Goal: Information Seeking & Learning: Learn about a topic

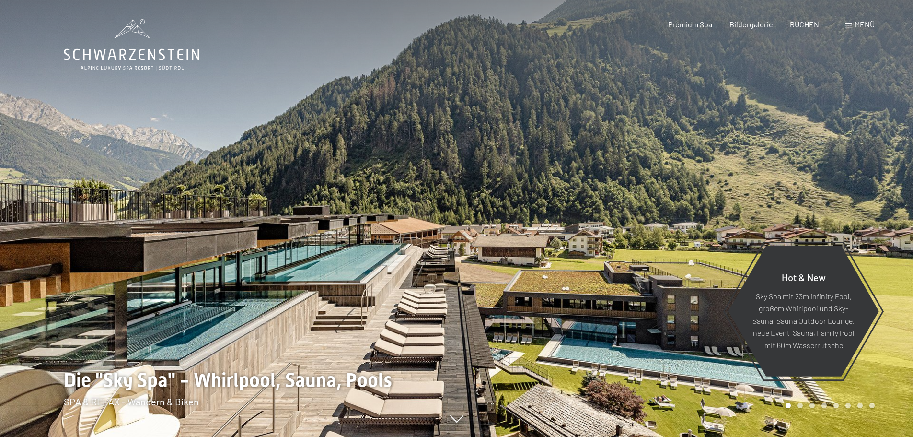
click at [703, 25] on span "Premium Spa" at bounding box center [690, 24] width 44 height 9
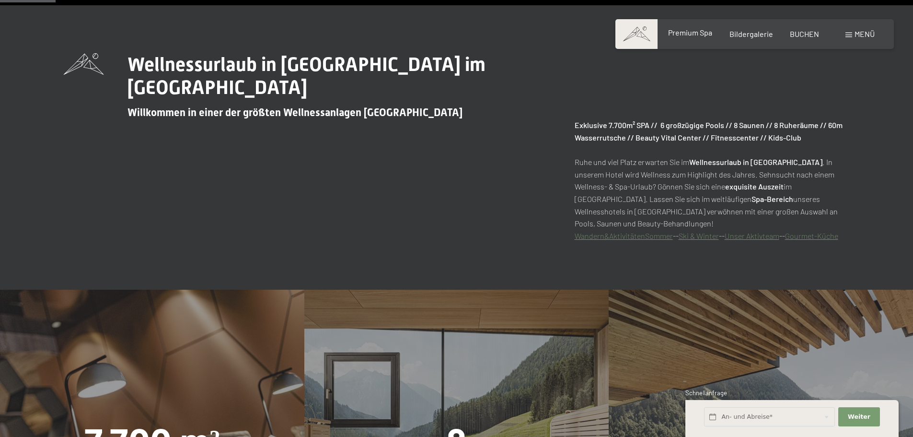
click at [691, 35] on span "Premium Spa" at bounding box center [690, 32] width 44 height 9
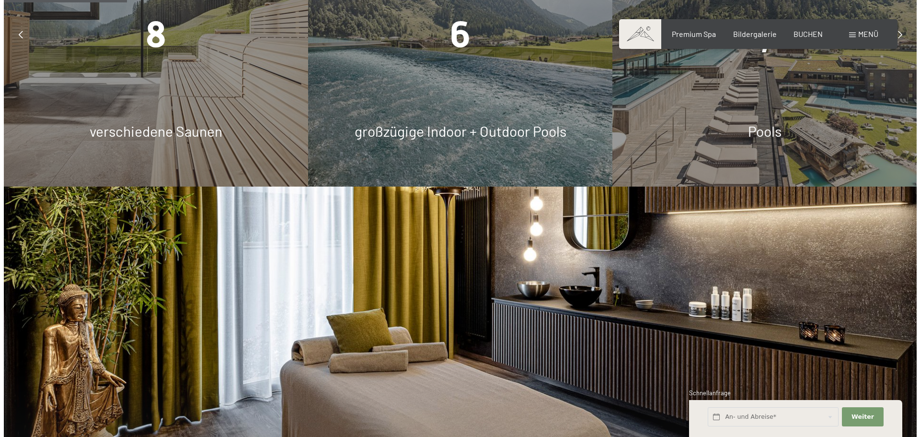
scroll to position [959, 0]
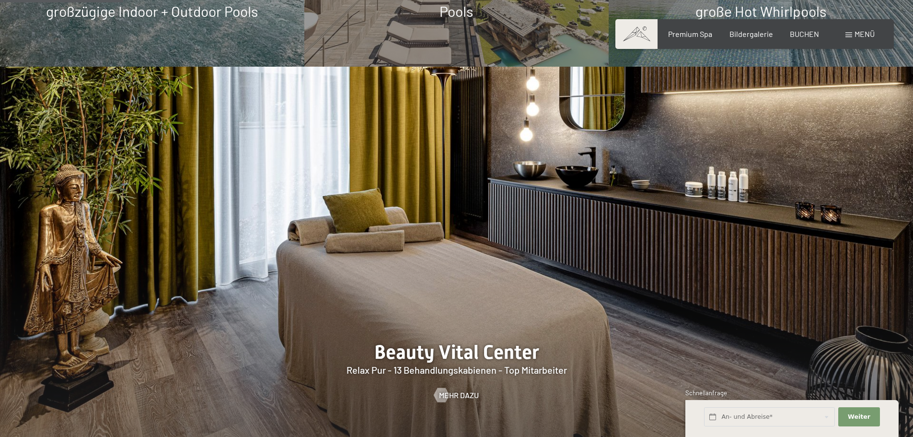
click at [862, 35] on span "Menü" at bounding box center [865, 33] width 20 height 9
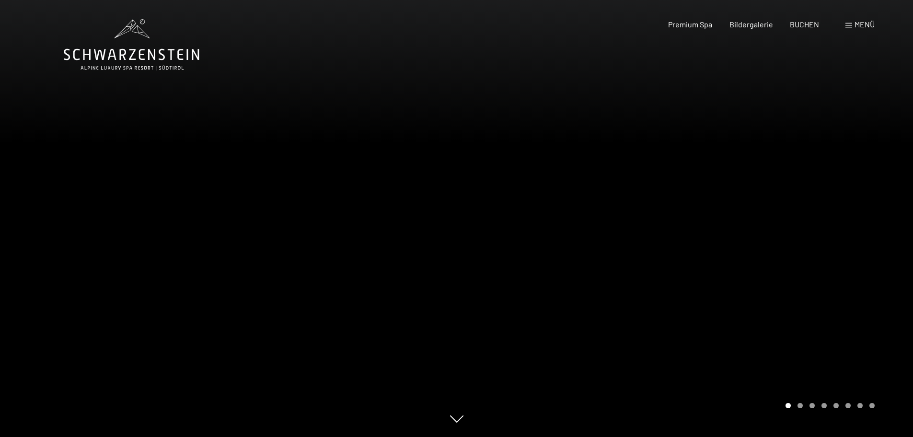
click at [869, 23] on span "Menü" at bounding box center [865, 24] width 20 height 9
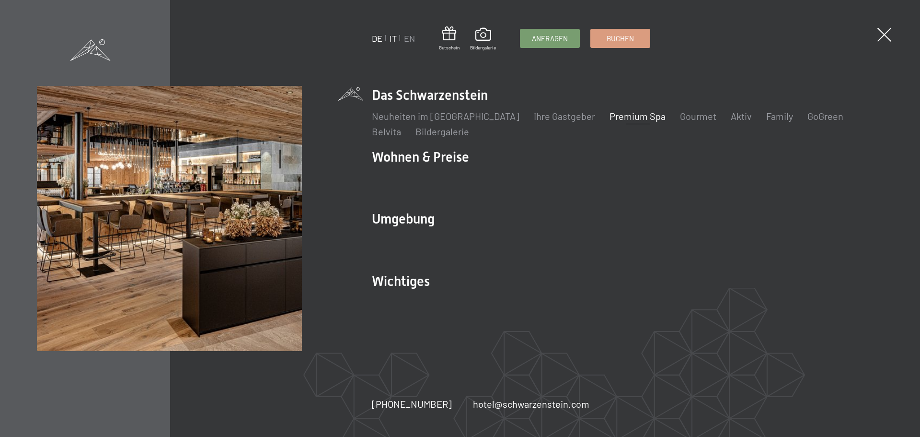
click at [393, 38] on link "IT" at bounding box center [393, 38] width 7 height 11
click at [392, 38] on link "IT" at bounding box center [393, 38] width 7 height 11
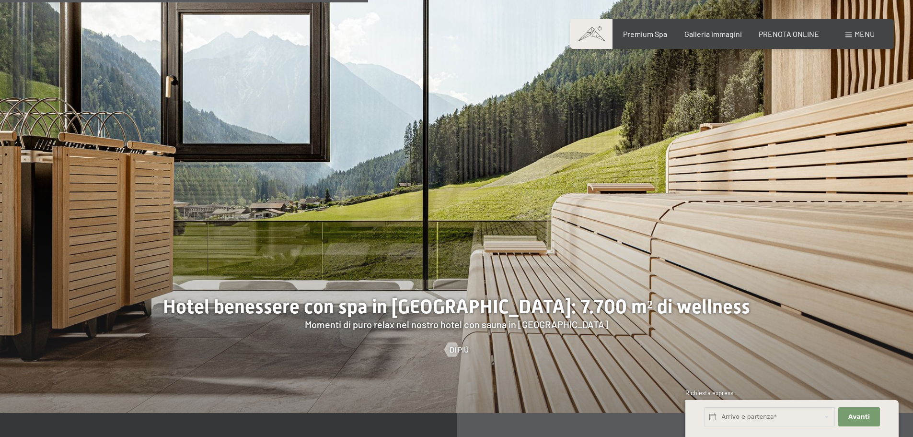
scroll to position [3211, 0]
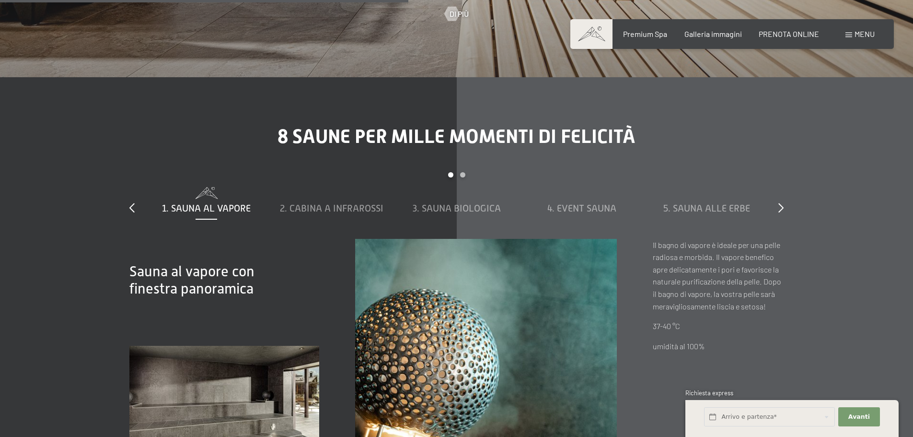
click at [771, 197] on div "slide 1 to 5 of 8 1. Sauna al vapore 2. Cabina a infrarossi 3. Sauna biologica …" at bounding box center [456, 205] width 654 height 67
click at [780, 201] on div at bounding box center [780, 207] width 5 height 13
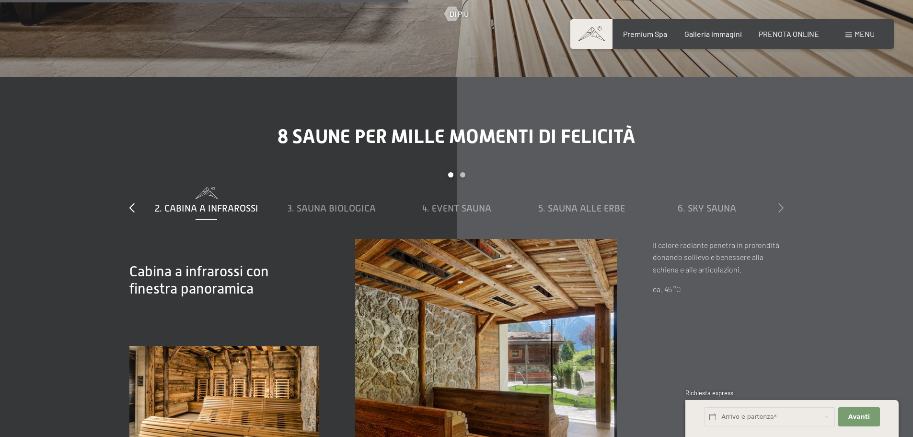
click at [780, 201] on div at bounding box center [780, 207] width 5 height 13
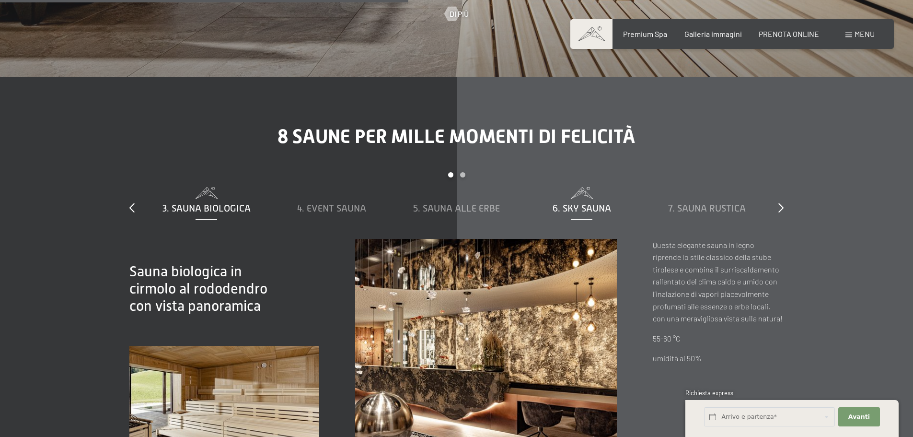
click at [589, 203] on span "6. Sky Sauna" at bounding box center [582, 208] width 58 height 11
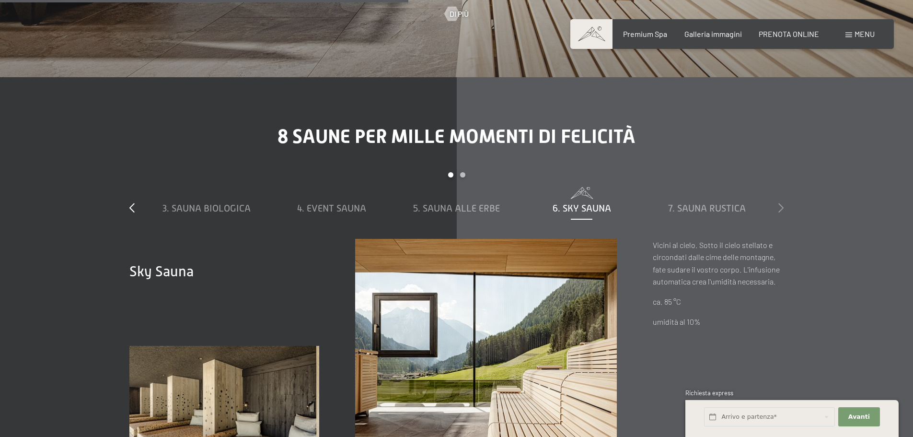
click at [778, 203] on icon at bounding box center [780, 208] width 5 height 10
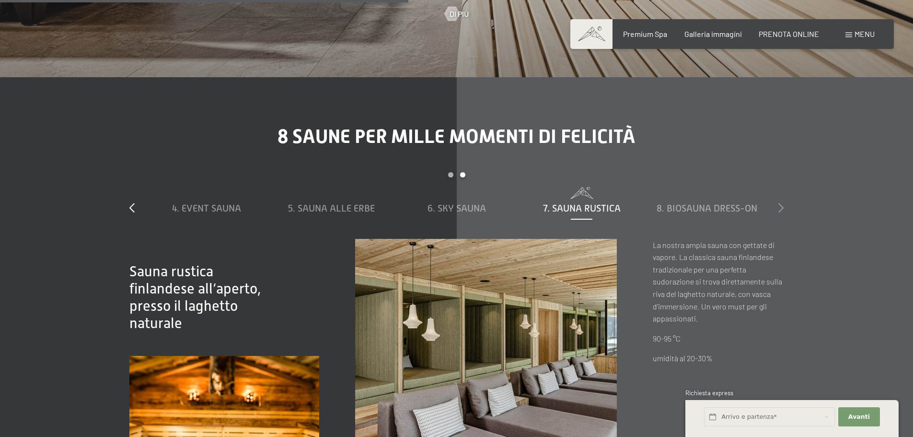
click at [778, 203] on icon at bounding box center [780, 208] width 5 height 10
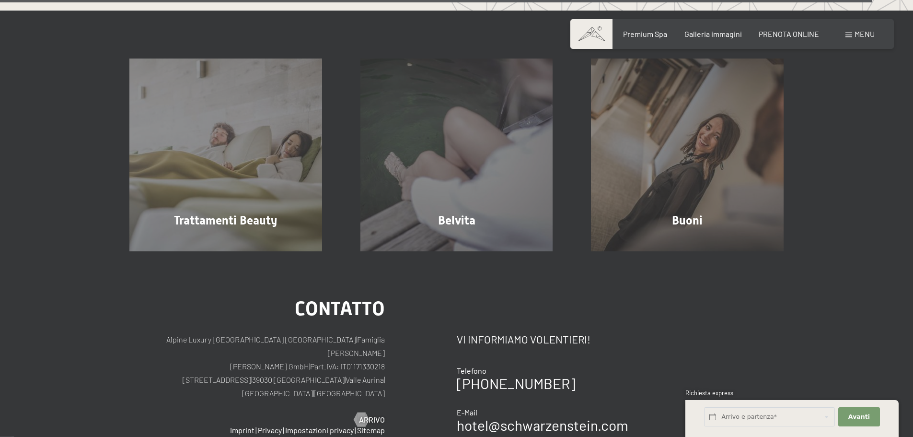
scroll to position [5895, 0]
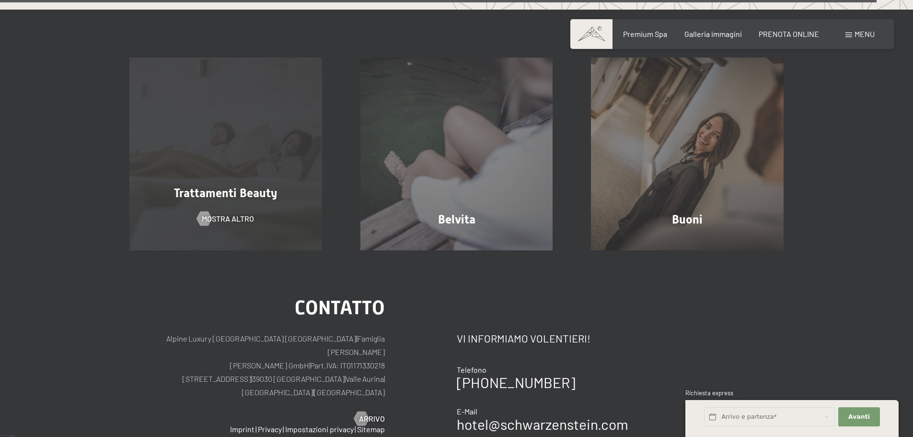
click at [237, 216] on div "Trattamenti Beauty mostra altro" at bounding box center [225, 154] width 231 height 193
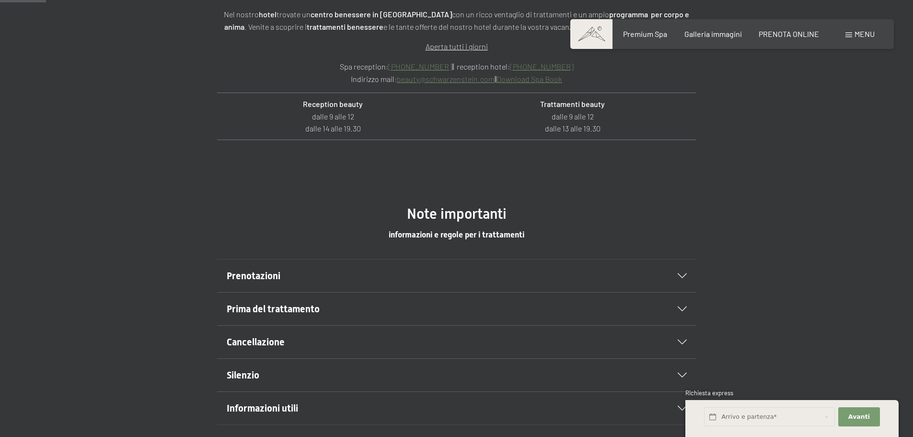
scroll to position [431, 0]
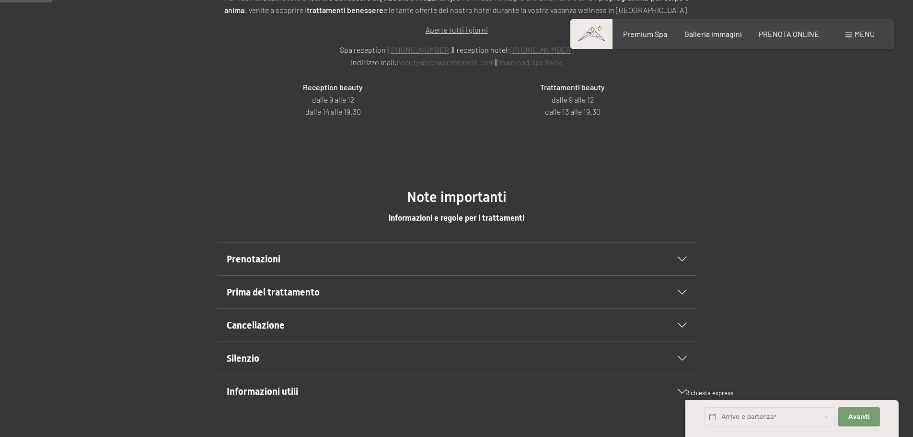
click at [361, 254] on h2 "Prenotazioni" at bounding box center [434, 258] width 414 height 13
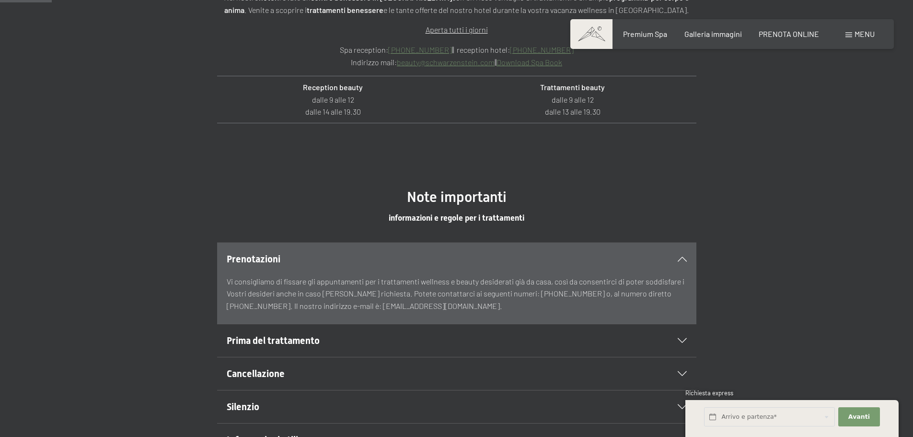
click at [374, 338] on h2 "Prima del trattamento" at bounding box center [434, 340] width 414 height 13
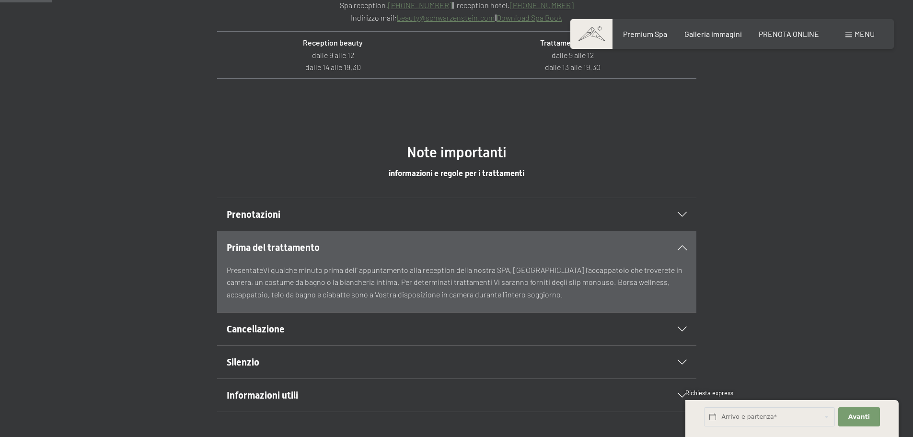
scroll to position [527, 0]
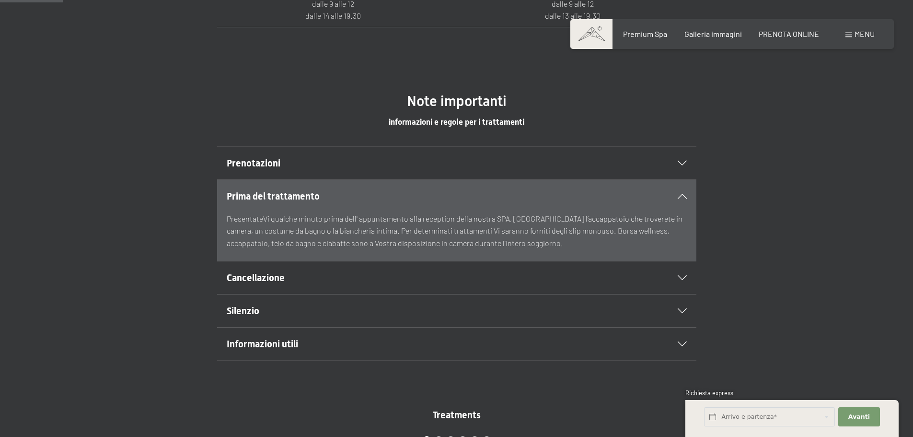
click at [358, 315] on h2 "Silenzio" at bounding box center [434, 310] width 414 height 13
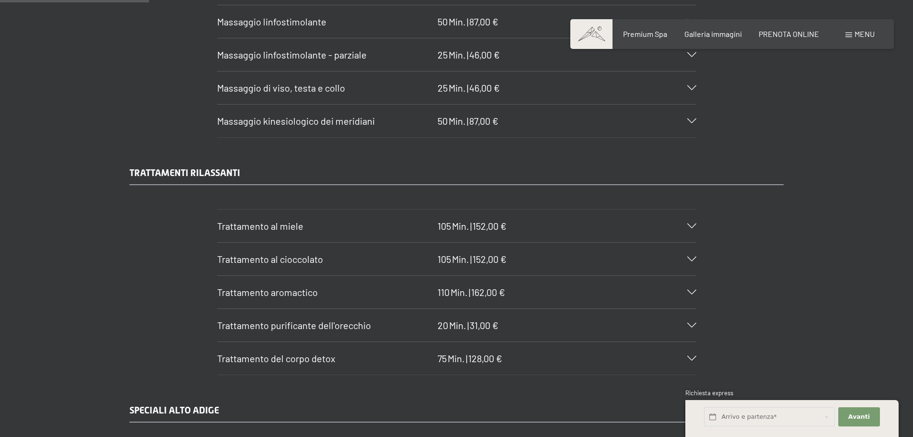
scroll to position [1246, 0]
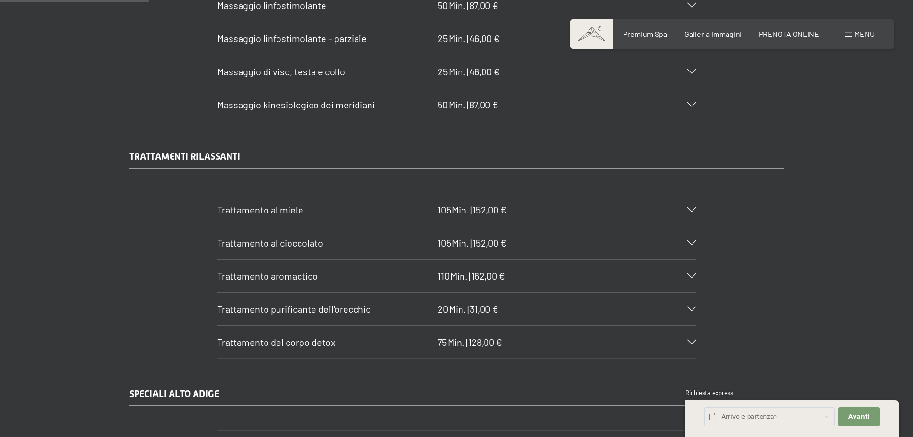
click at [657, 244] on div "Trattamento al cioccolato 105 Min. | 152,00 €" at bounding box center [456, 242] width 479 height 33
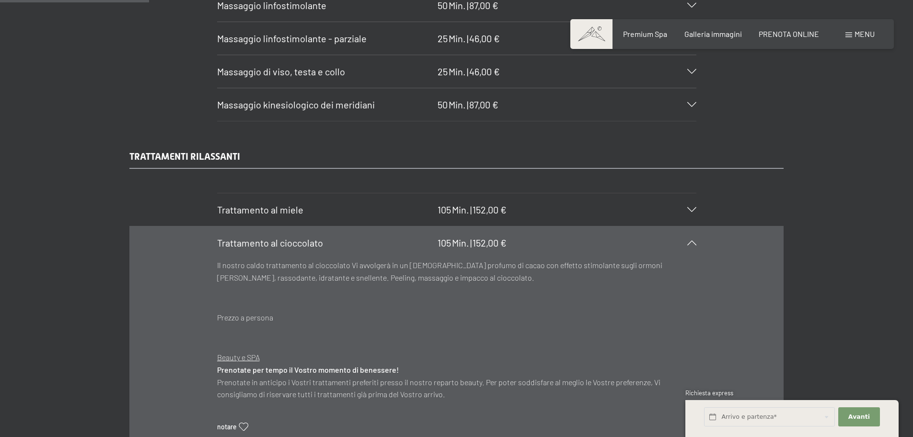
click at [657, 244] on div "Trattamento al cioccolato 105 Min. | 152,00 €" at bounding box center [456, 242] width 479 height 33
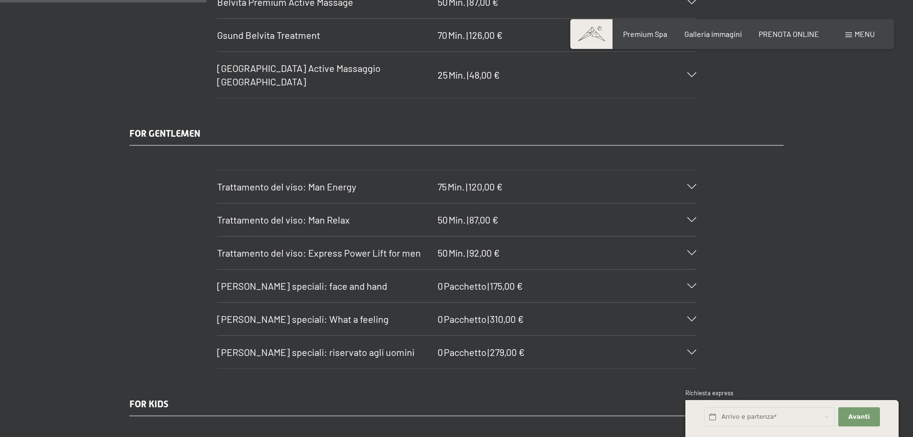
scroll to position [1773, 0]
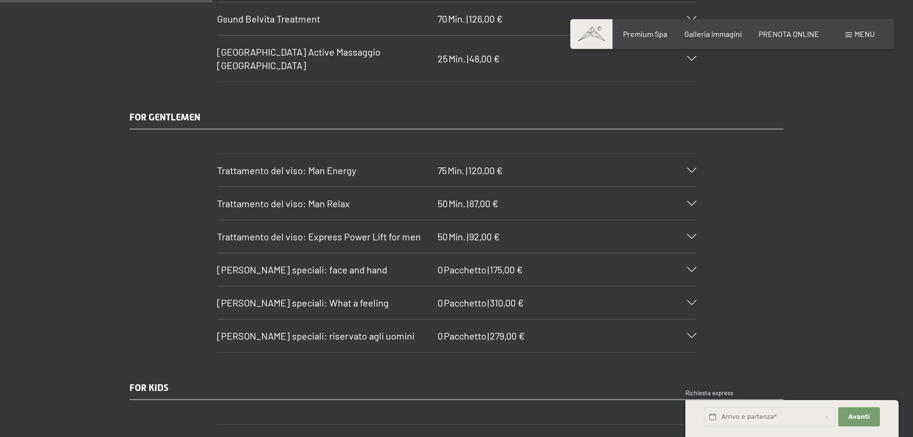
click at [601, 323] on div "Pacchetti speciali: riservato agli uomini 0 Pacchetto | 279,00 €" at bounding box center [456, 335] width 479 height 33
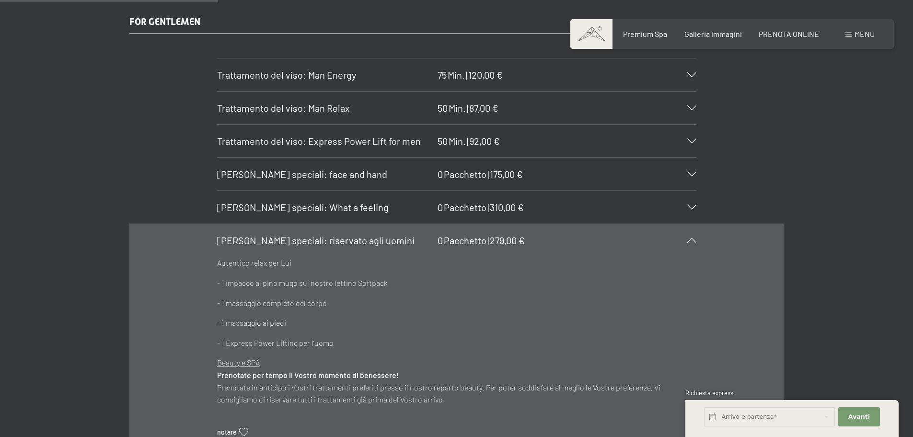
scroll to position [1869, 0]
click at [689, 237] on icon at bounding box center [691, 239] width 9 height 5
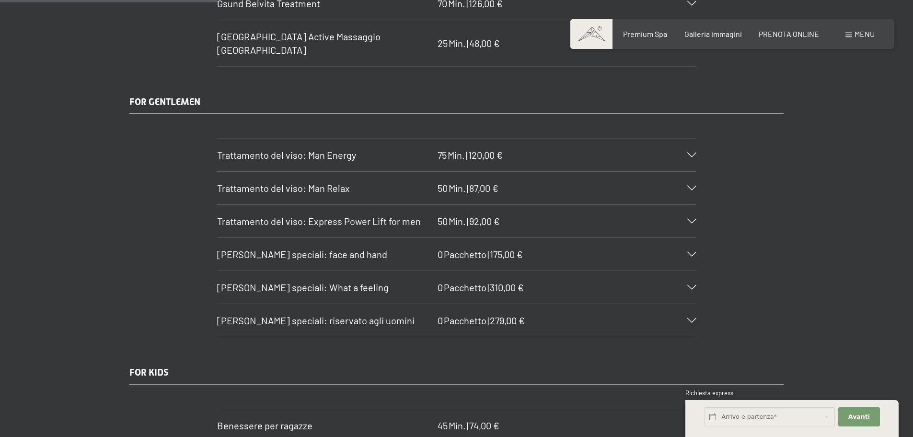
scroll to position [1821, 0]
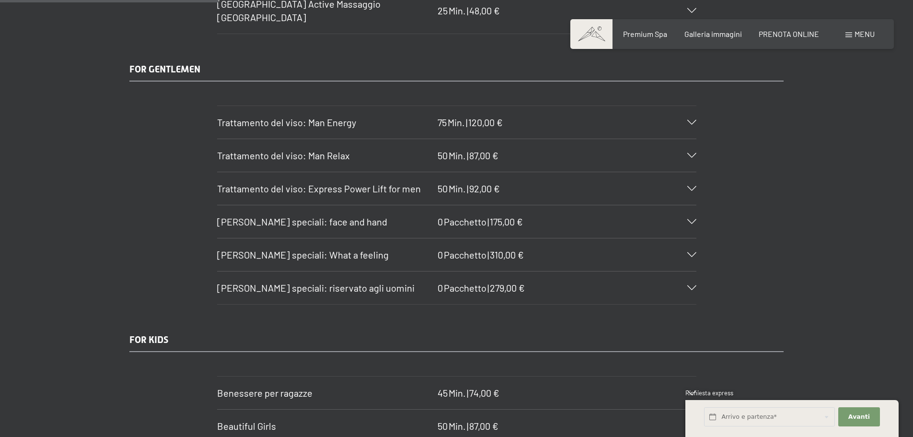
click at [335, 249] on span "Pacchetti speciali: What a feeling" at bounding box center [303, 255] width 172 height 12
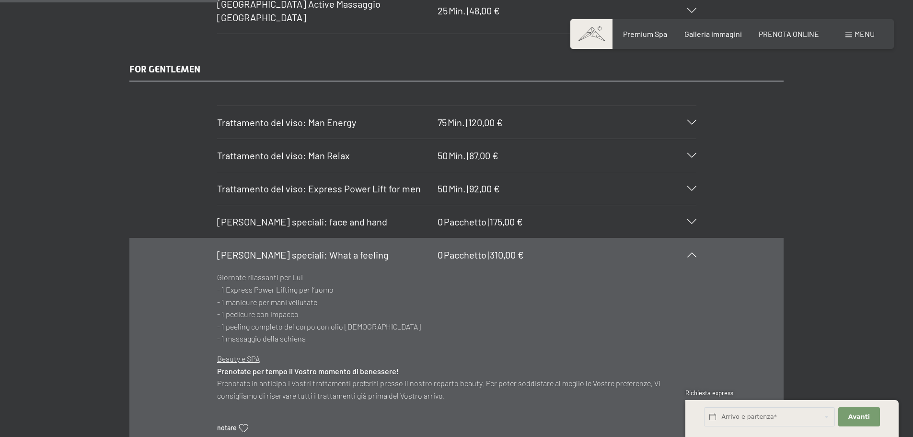
click at [335, 248] on h3 "Pacchetti speciali: What a feeling" at bounding box center [325, 254] width 216 height 13
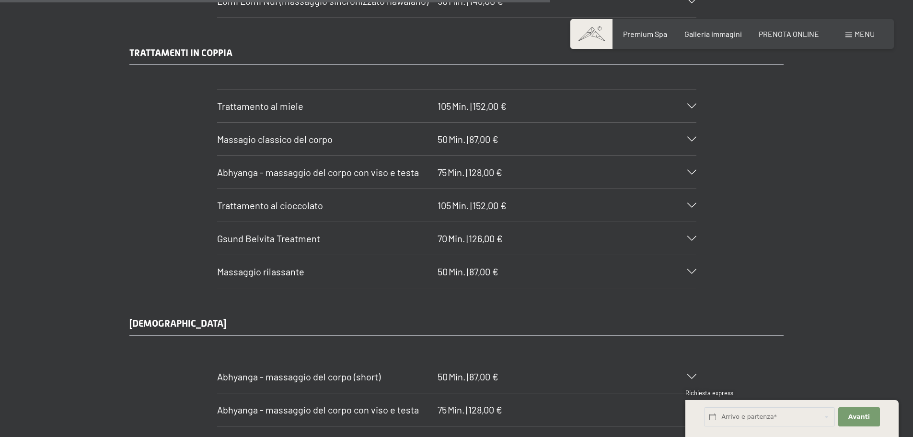
scroll to position [4553, 0]
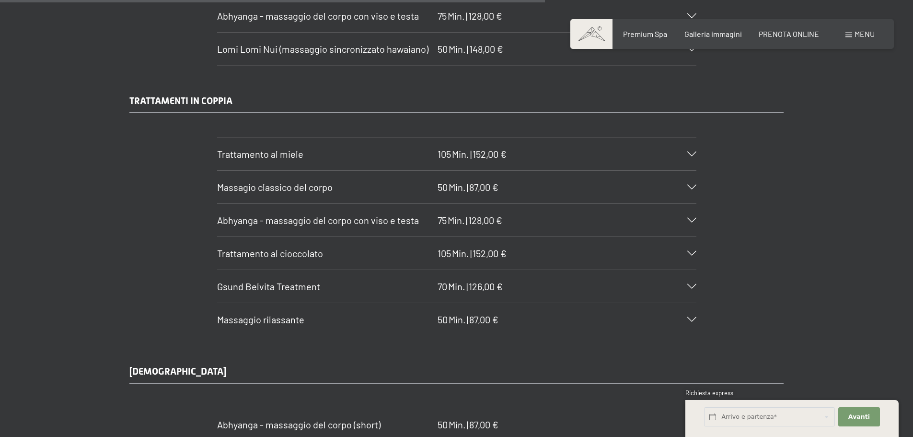
click at [694, 145] on div "Trattamento al miele 105 Min. | 152,00 €" at bounding box center [456, 154] width 479 height 33
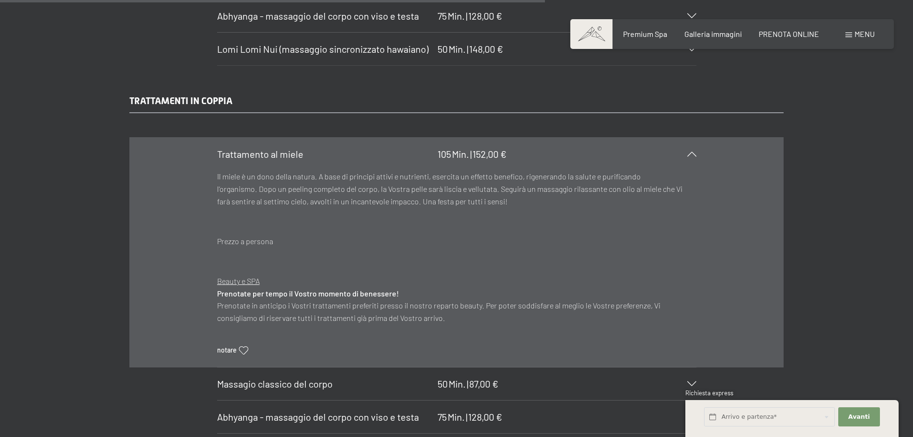
click at [688, 151] on icon at bounding box center [691, 153] width 9 height 5
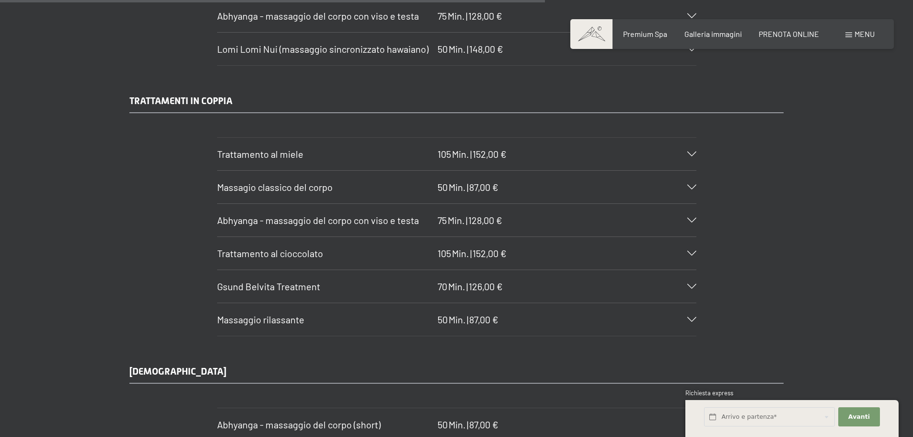
click at [513, 177] on div "Massagio classico del corpo 50 Min. | 87,00 €" at bounding box center [456, 187] width 479 height 33
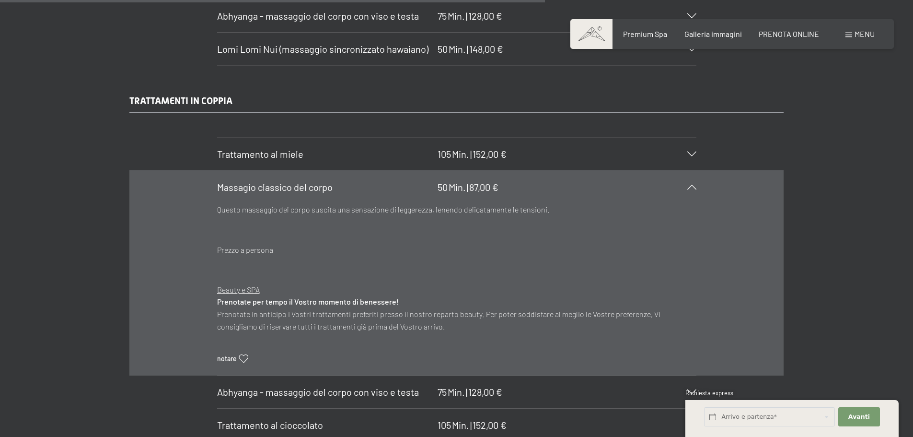
click at [513, 177] on div "Massagio classico del corpo 50 Min. | 87,00 €" at bounding box center [456, 187] width 479 height 33
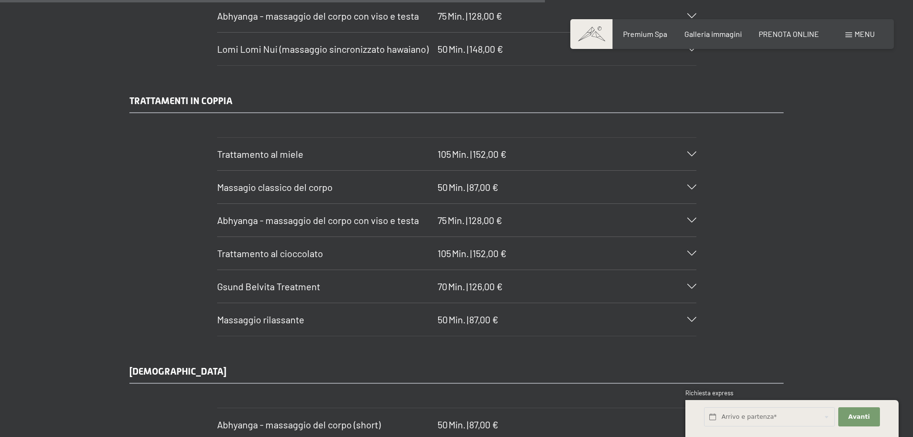
click at [509, 278] on div "Gsund Belvita Treatment 70 Min. | 126,00 €" at bounding box center [456, 286] width 479 height 33
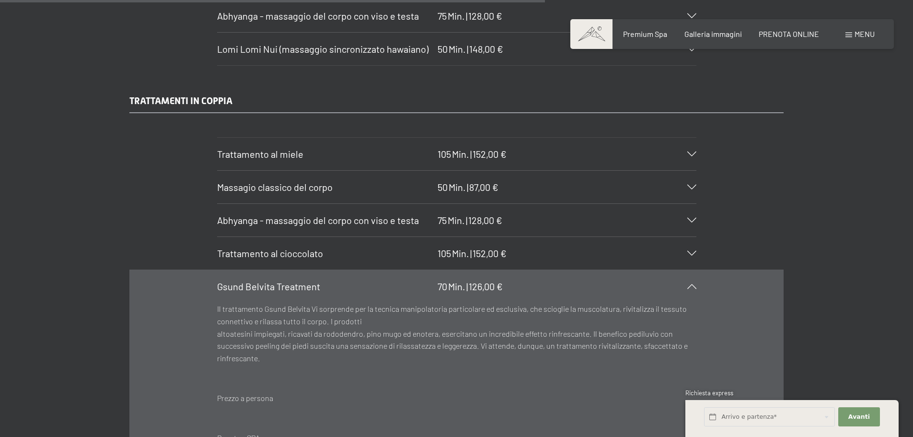
click at [509, 278] on div "Gsund Belvita Treatment 70 Min. | 126,00 €" at bounding box center [456, 286] width 479 height 33
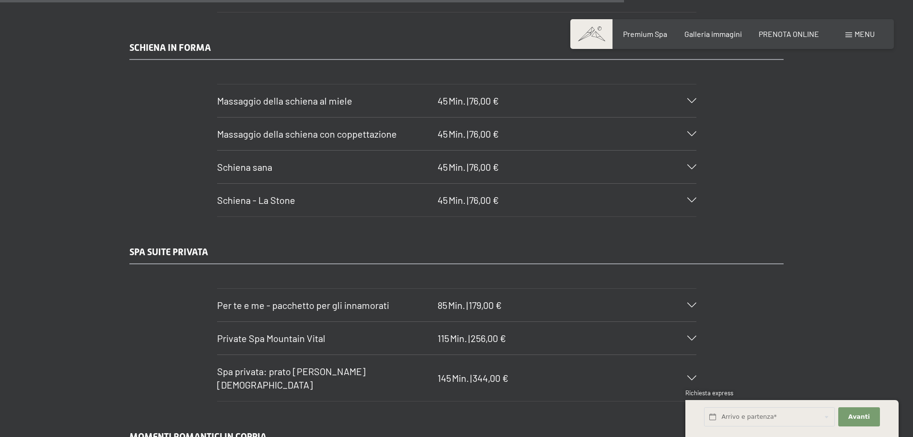
scroll to position [5224, 0]
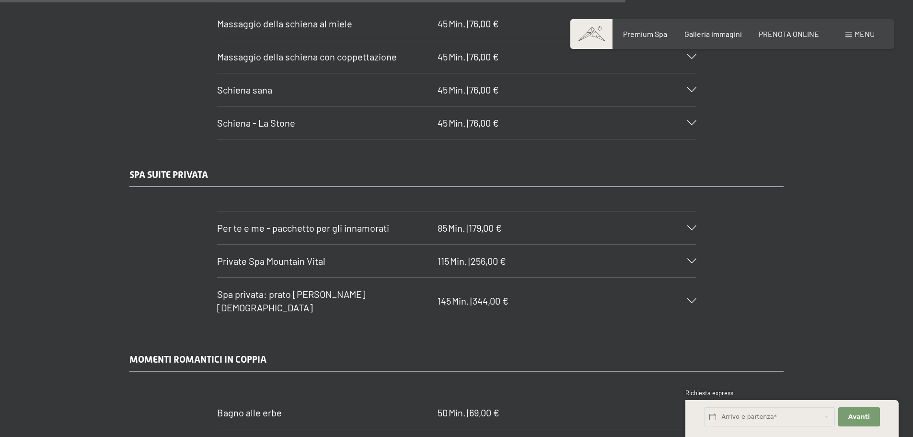
click at [391, 221] on div "Per te e me - pacchetto per gli innamorati 85 Min. | 179,00 €" at bounding box center [456, 227] width 479 height 33
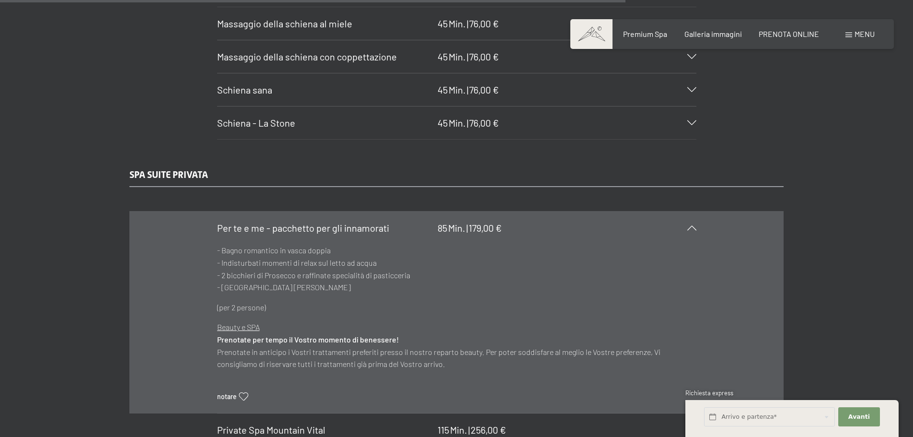
click at [391, 221] on div "Per te e me - pacchetto per gli innamorati 85 Min. | 179,00 €" at bounding box center [456, 227] width 479 height 33
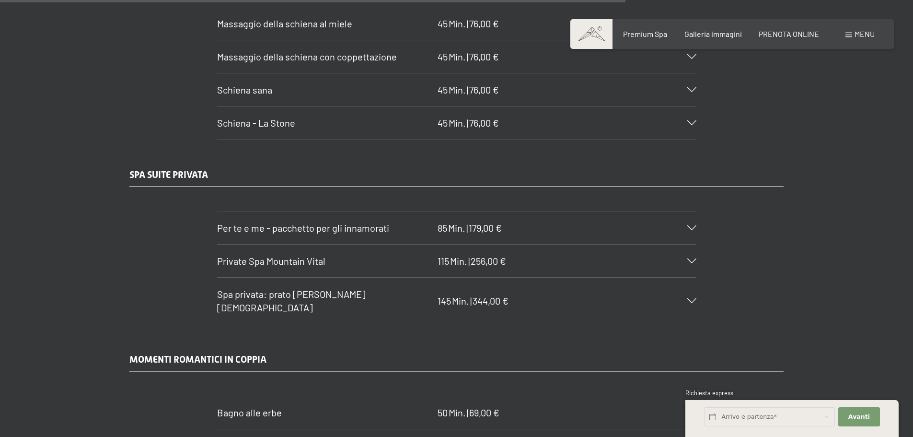
click at [389, 243] on span "Consenso marketing*" at bounding box center [401, 247] width 72 height 10
click at [360, 243] on input "Consenso marketing*" at bounding box center [355, 247] width 10 height 10
checkbox input "false"
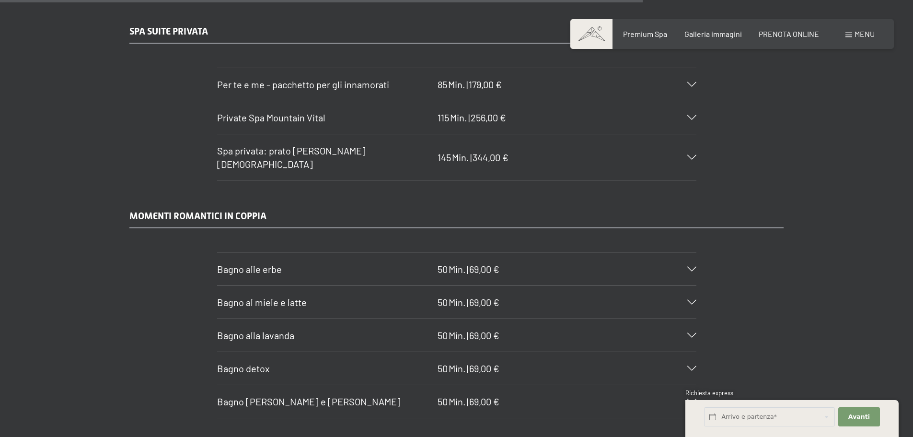
scroll to position [5368, 0]
click at [540, 252] on div "Bagno alle erbe 50 Min. | 69,00 €" at bounding box center [456, 268] width 479 height 33
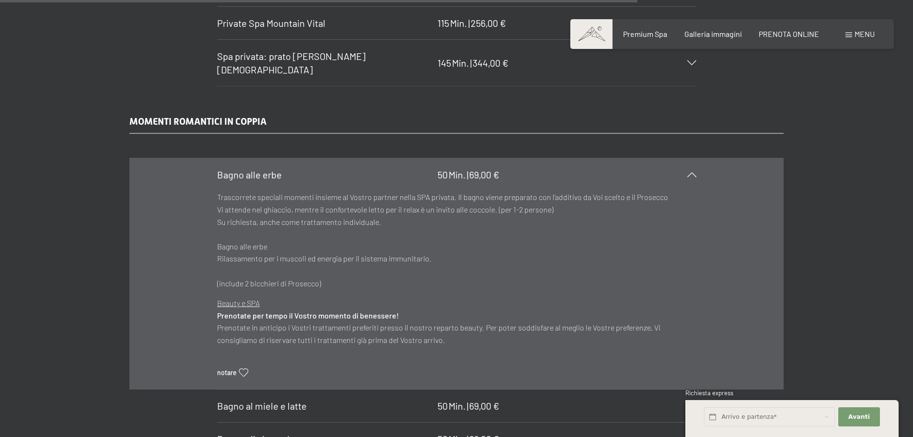
scroll to position [5464, 0]
click at [347, 223] on p "Trascorrete speciali momenti insieme al Vostro partner nella SPA privata. Il ba…" at bounding box center [456, 238] width 479 height 98
click at [695, 170] on icon at bounding box center [691, 172] width 9 height 5
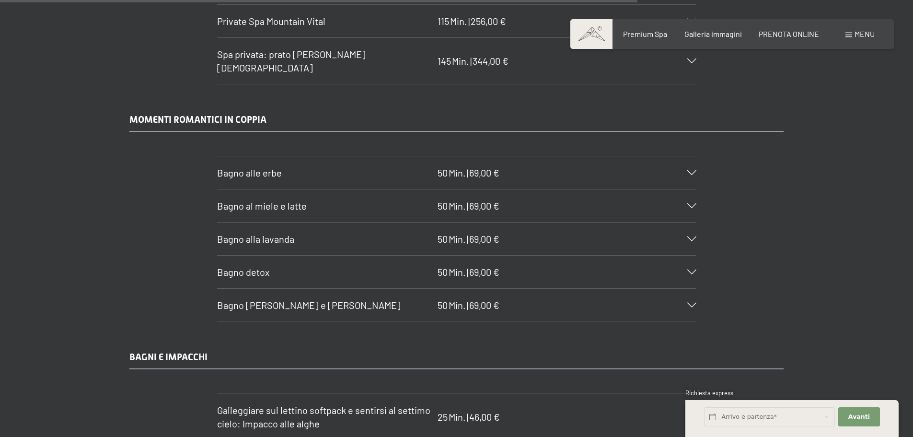
click at [515, 189] on div "Bagno al miele e latte 50 Min. | 69,00 €" at bounding box center [456, 205] width 479 height 33
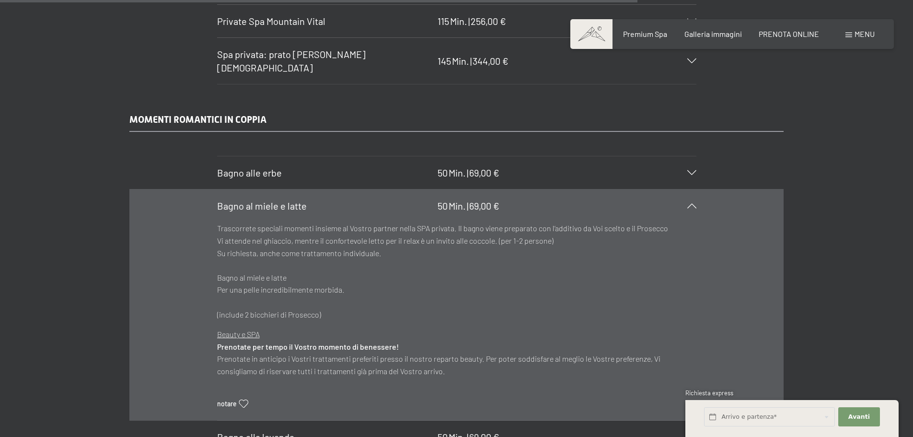
click at [493, 200] on span "69,00 €" at bounding box center [484, 206] width 30 height 12
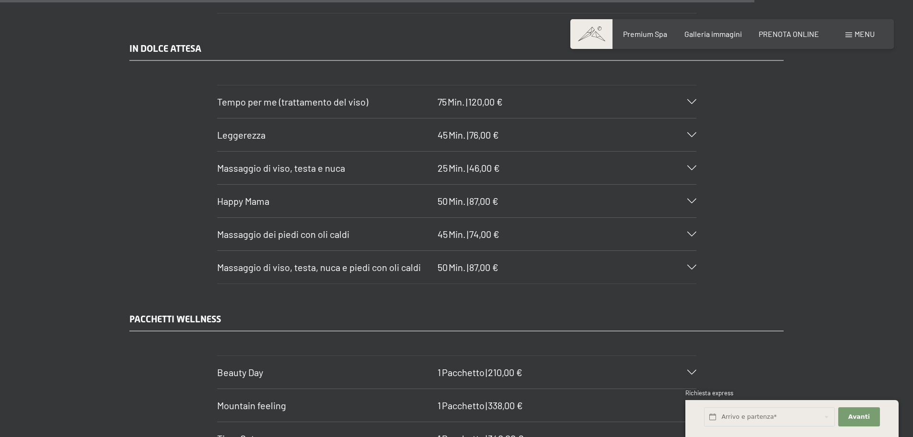
scroll to position [6327, 0]
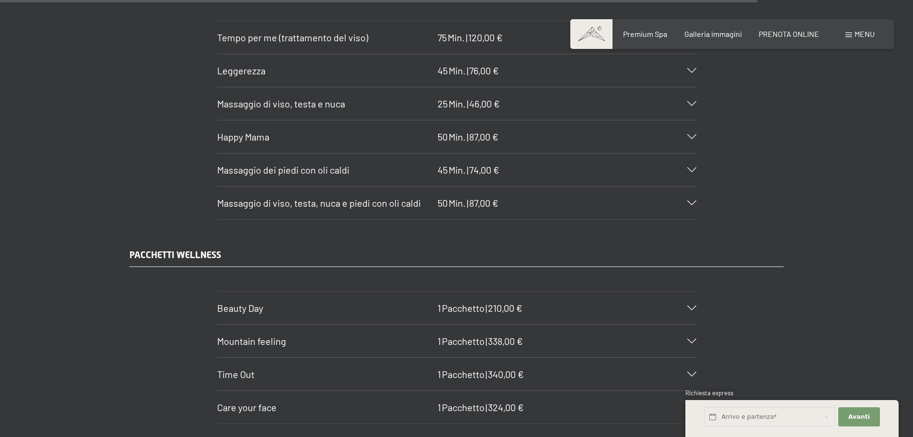
click at [424, 301] on h3 "Beauty Day" at bounding box center [325, 307] width 216 height 13
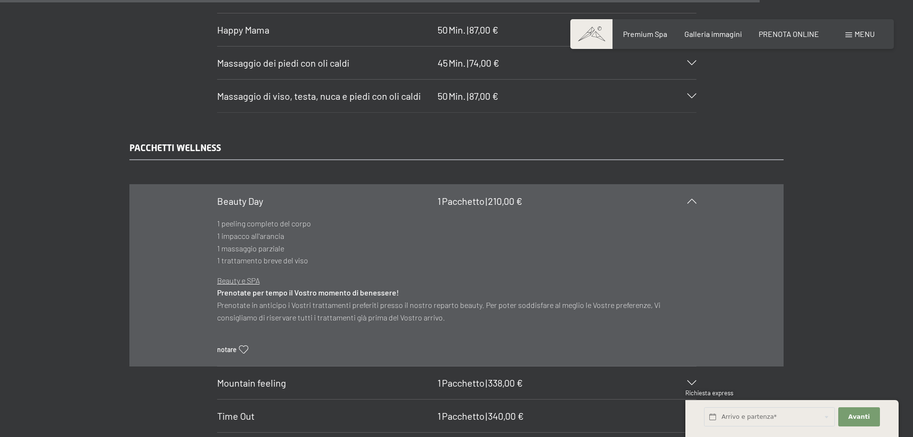
scroll to position [6470, 0]
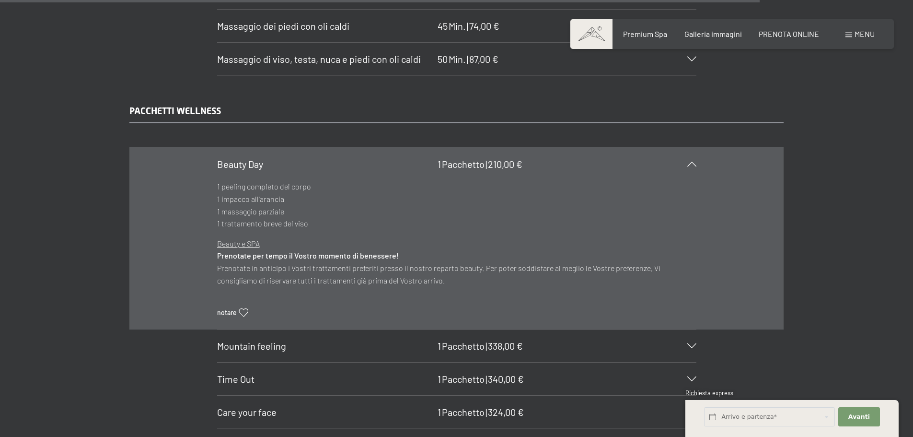
click at [388, 329] on div "Mountain feeling 1 Pacchetto | 338,00 €" at bounding box center [456, 345] width 479 height 33
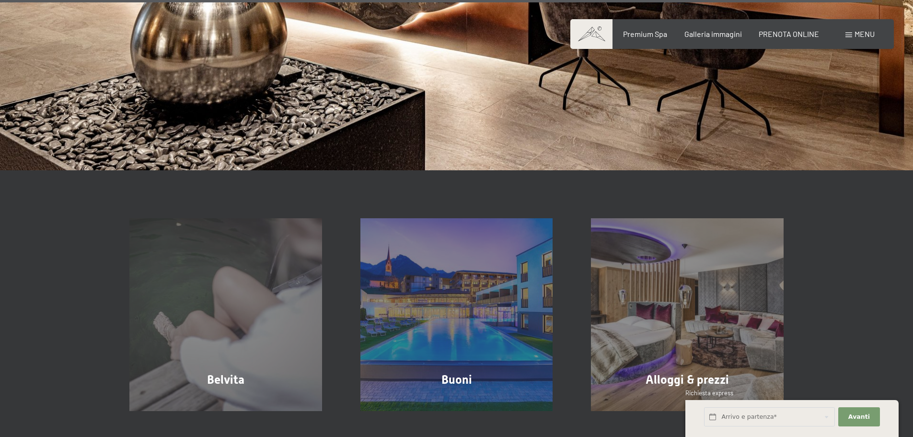
scroll to position [7429, 0]
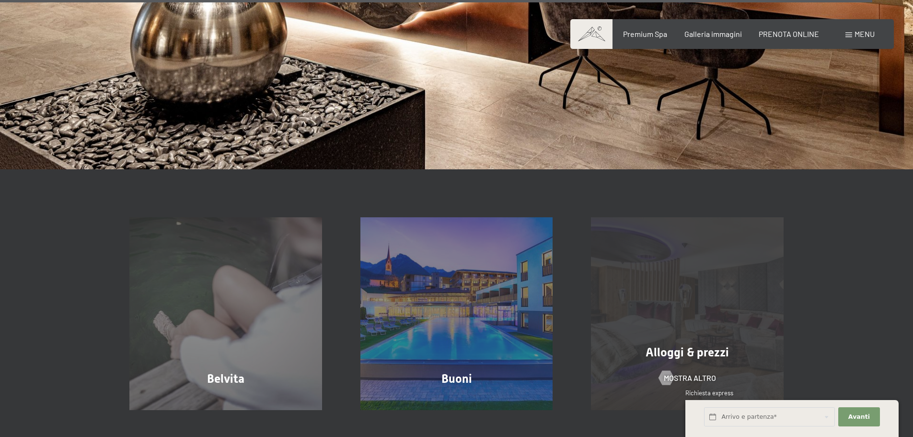
click at [658, 345] on span "Alloggi & prezzi" at bounding box center [687, 352] width 83 height 14
